Goal: Transaction & Acquisition: Purchase product/service

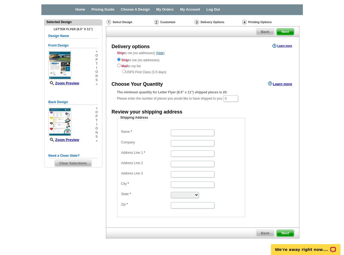
scroll to position [27, 0]
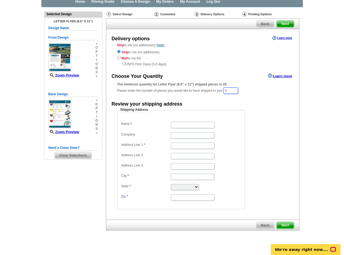
drag, startPoint x: 235, startPoint y: 91, endPoint x: 223, endPoint y: 91, distance: 11.4
click at [223, 91] on div "The minimum quantity for Letter Flyer (8.5" x 11") shipped pieces is 20. Please…" at bounding box center [202, 88] width 171 height 13
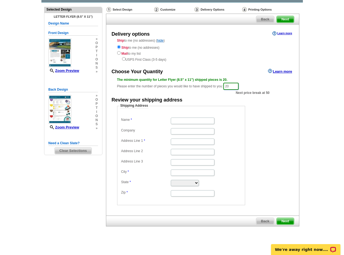
scroll to position [35, 0]
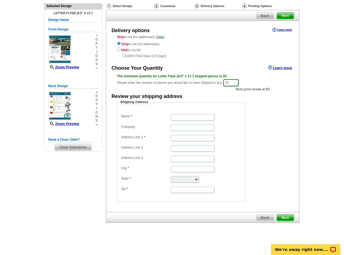
type input "20"
click at [190, 115] on input "Name" at bounding box center [193, 117] width 44 height 6
type input "[PERSON_NAME]"
type input "[STREET_ADDRESS]"
type input "[GEOGRAPHIC_DATA]"
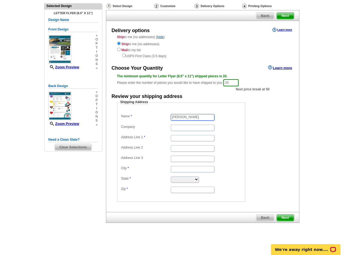
type input "[GEOGRAPHIC_DATA]"
select select "WA"
type input "99019"
click at [286, 217] on span "Next" at bounding box center [285, 218] width 17 height 7
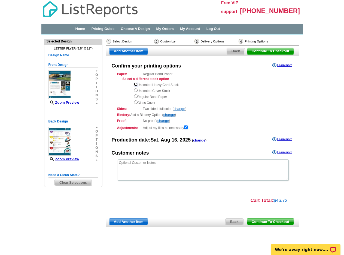
click at [135, 85] on input "radio" at bounding box center [136, 84] width 4 height 4
radio input "true"
click at [135, 90] on input "radio" at bounding box center [136, 90] width 4 height 4
radio input "true"
click at [136, 84] on input "radio" at bounding box center [136, 84] width 4 height 4
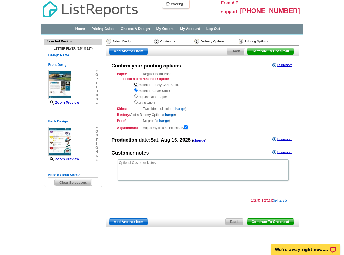
radio input "true"
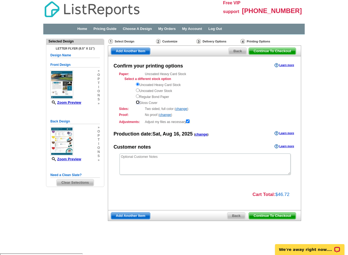
click at [137, 101] on input "radio" at bounding box center [138, 102] width 4 height 4
radio input "true"
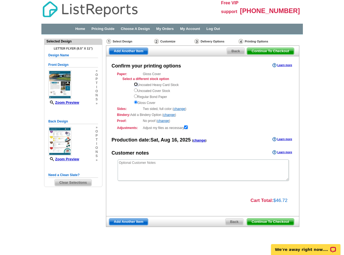
click at [136, 85] on input "radio" at bounding box center [136, 84] width 4 height 4
radio input "true"
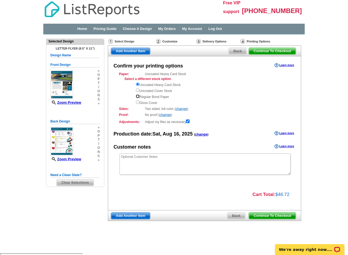
click at [137, 97] on input "radio" at bounding box center [138, 96] width 4 height 4
radio input "true"
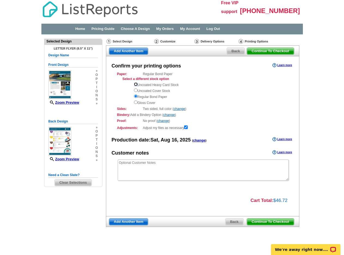
click at [136, 84] on input "radio" at bounding box center [136, 84] width 4 height 4
radio input "true"
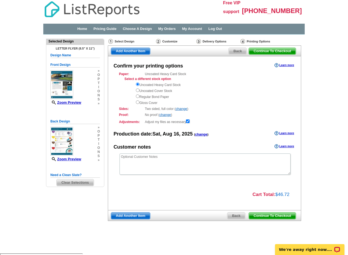
click at [276, 214] on span "Continue To Checkout" at bounding box center [272, 216] width 47 height 7
